Goal: Transaction & Acquisition: Book appointment/travel/reservation

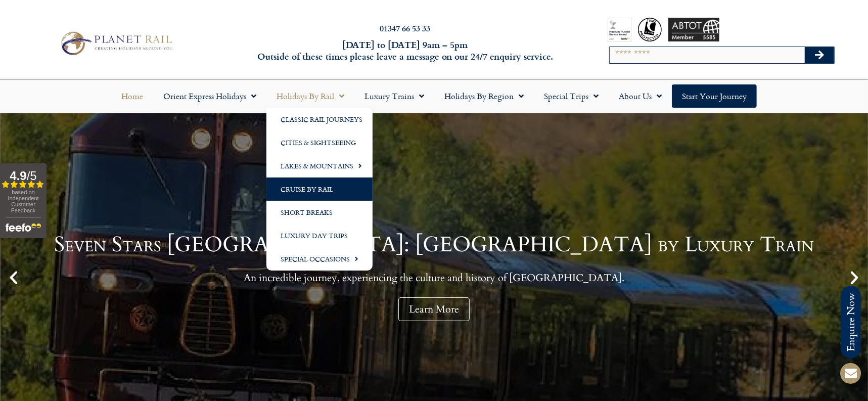
click at [306, 191] on link "Cruise by Rail" at bounding box center [319, 188] width 106 height 23
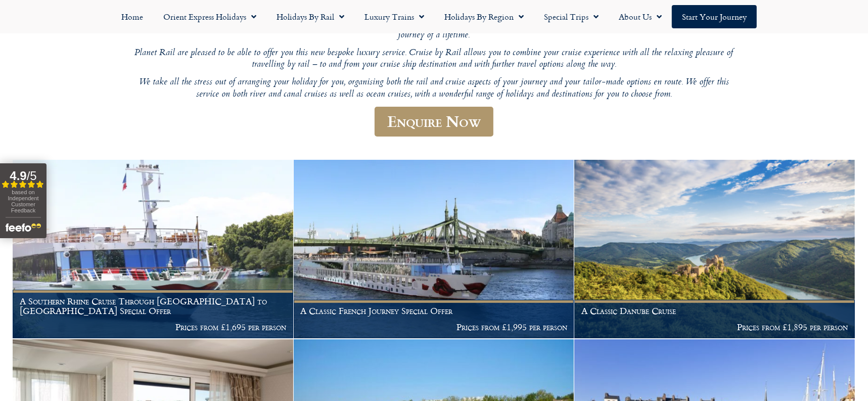
scroll to position [154, 0]
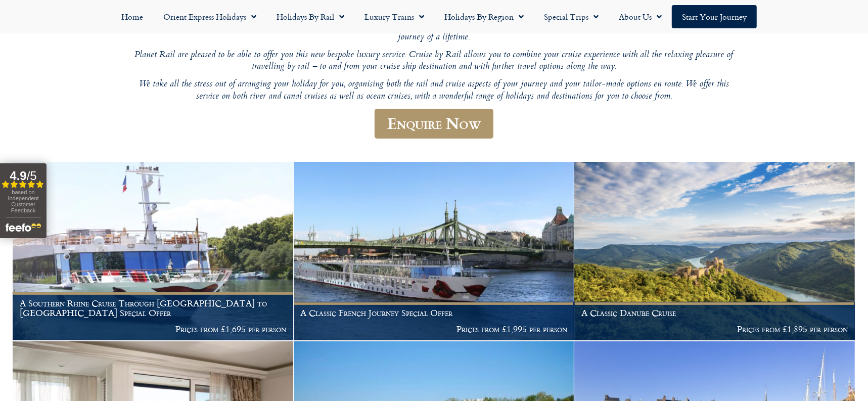
drag, startPoint x: 867, startPoint y: 103, endPoint x: 867, endPoint y: 111, distance: 7.6
click at [867, 111] on div "Cruise by Rail What more graceful way to travel than by combining rail and crui…" at bounding box center [434, 342] width 868 height 765
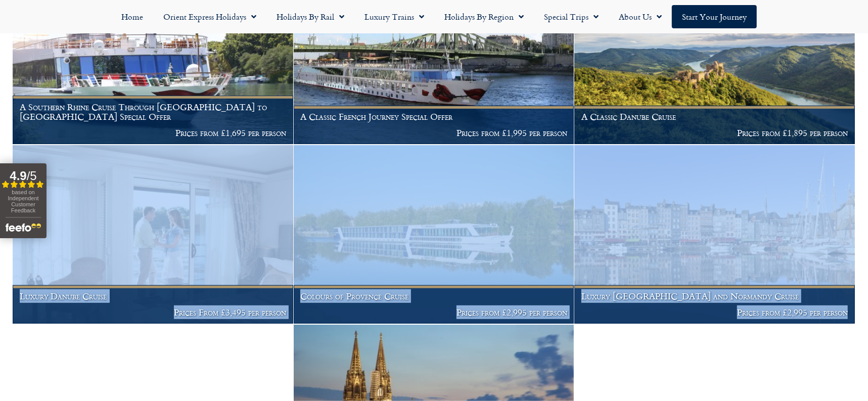
scroll to position [373, 0]
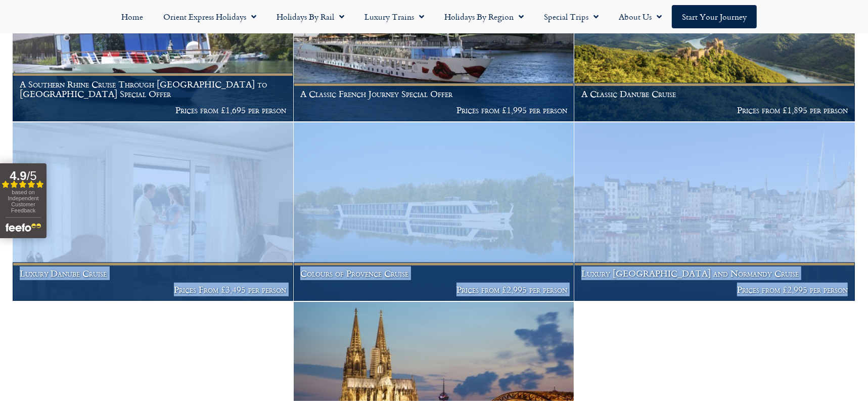
drag, startPoint x: 877, startPoint y: 178, endPoint x: 877, endPoint y: 201, distance: 22.2
click at [867, 201] on html "01347 66 53 33 Monday to Friday 9am – 5pm Outside of these times please leave a…" at bounding box center [434, 232] width 868 height 1210
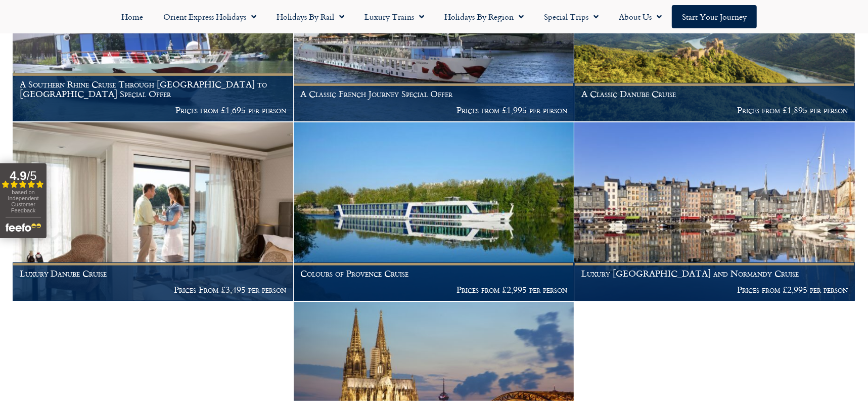
click at [721, 364] on div "Cruise by Rail What more graceful way to travel than by combining rail and crui…" at bounding box center [434, 120] width 843 height 722
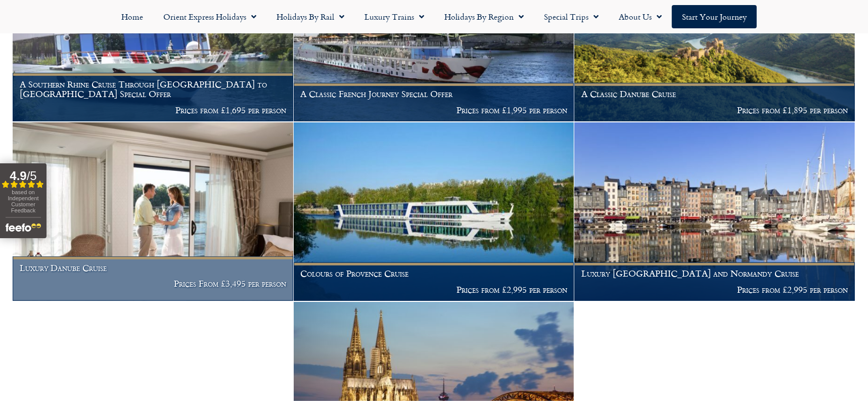
click at [166, 292] on figcaption "Luxury Danube Cruise Prices From £3,495 per person" at bounding box center [153, 278] width 281 height 44
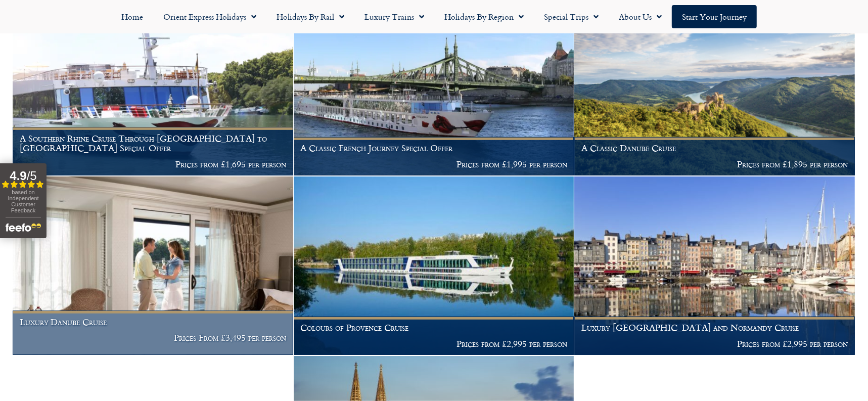
scroll to position [318, 0]
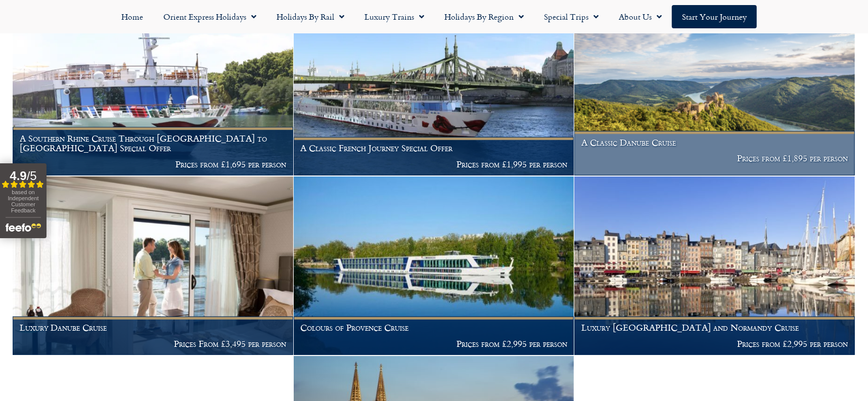
click at [802, 163] on p "Prices from £1,895 per person" at bounding box center [714, 158] width 267 height 10
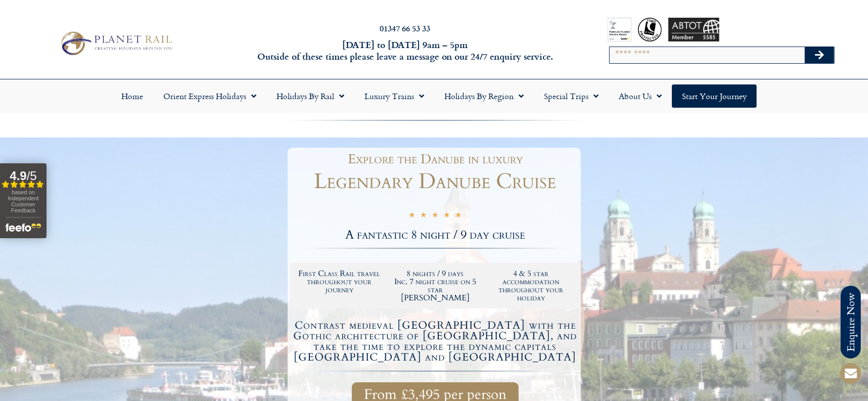
click at [699, 322] on div at bounding box center [434, 371] width 868 height 466
click at [840, 115] on div at bounding box center [434, 119] width 868 height 12
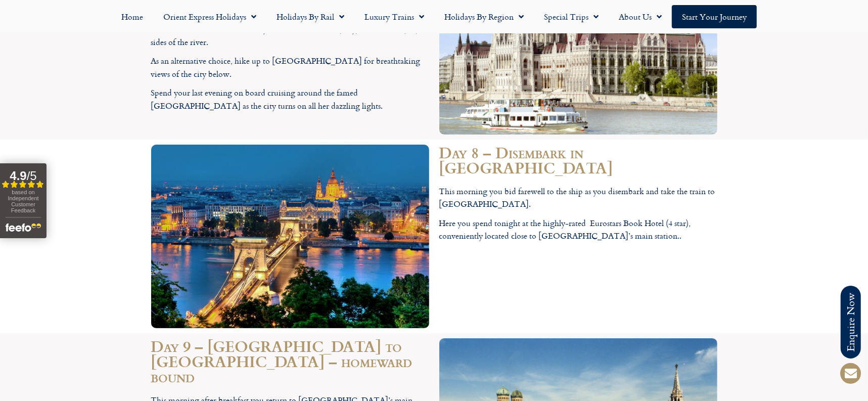
scroll to position [3198, 0]
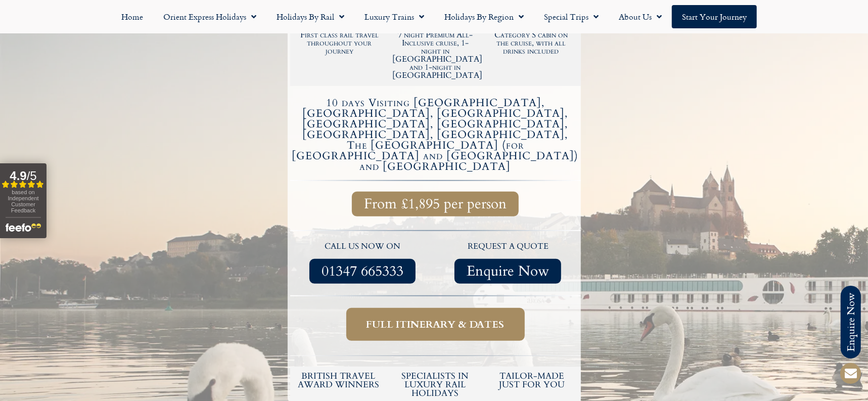
scroll to position [272, 0]
click at [421, 317] on span "Full itinerary & dates" at bounding box center [435, 323] width 138 height 13
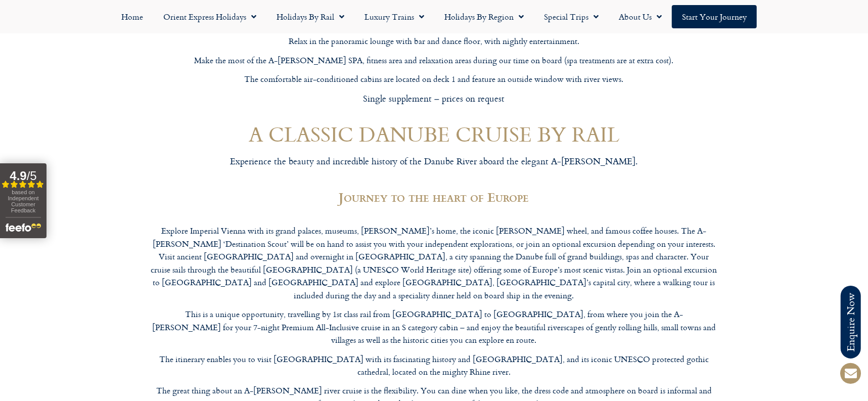
scroll to position [886, 0]
click at [116, 131] on section "A CLASSIC DANUBE CRUISE BY RAIL Experience the beauty and incredible history of…" at bounding box center [434, 345] width 868 height 452
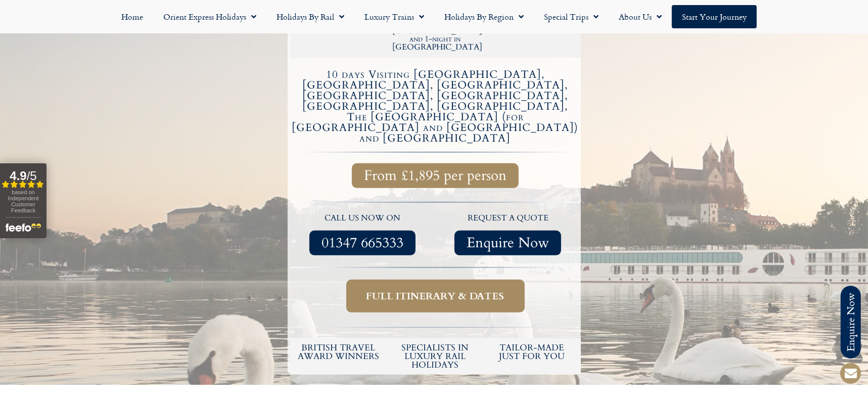
scroll to position [272, 0]
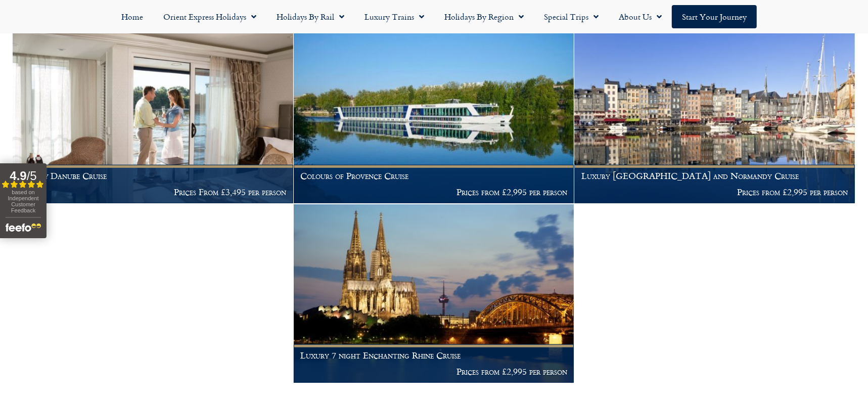
scroll to position [469, 0]
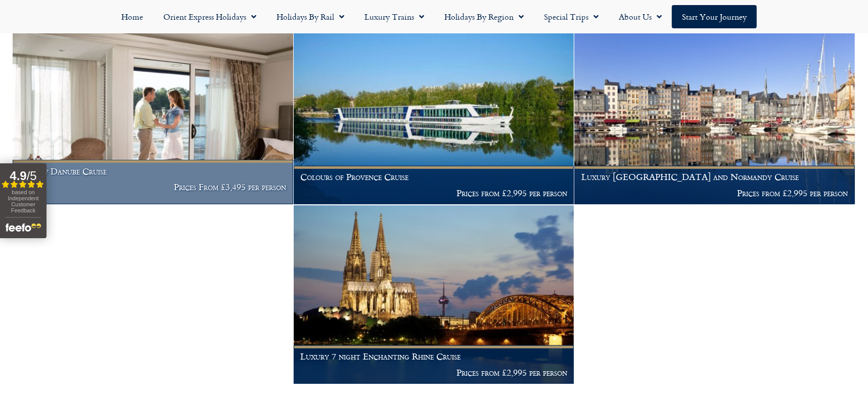
click at [156, 86] on img at bounding box center [153, 115] width 281 height 178
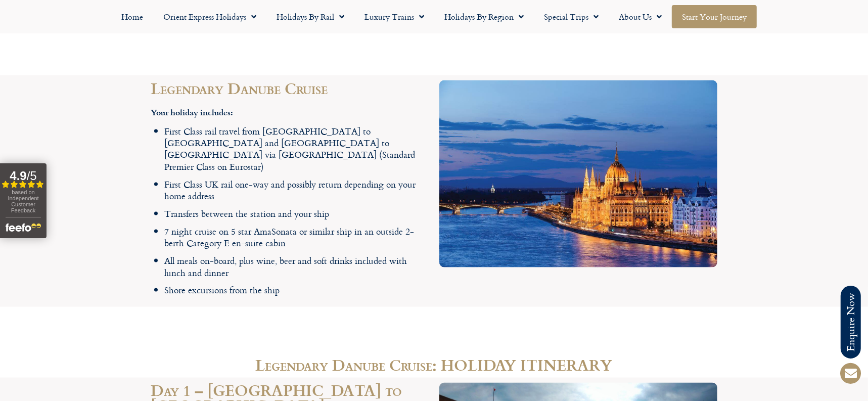
scroll to position [1241, 0]
